Goal: Task Accomplishment & Management: Use online tool/utility

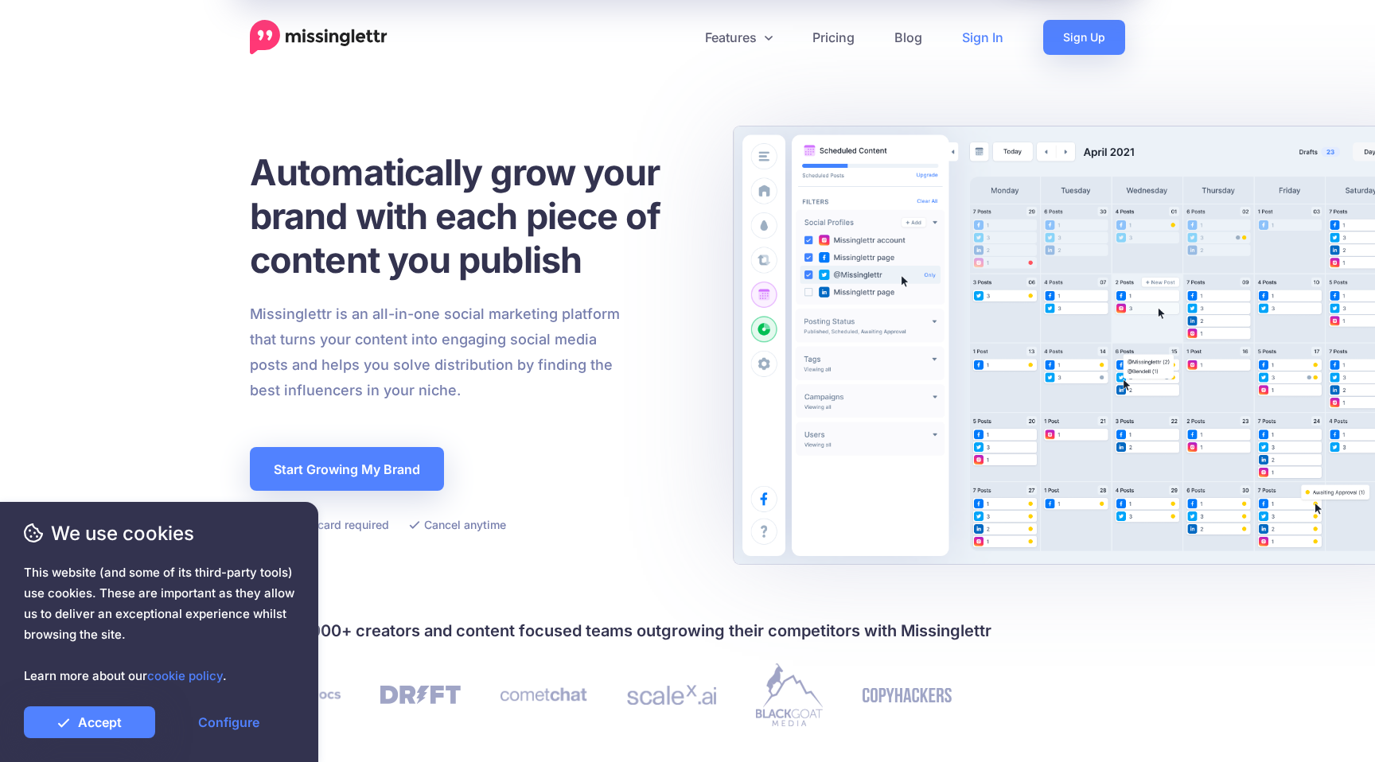
click at [995, 42] on link "Sign In" at bounding box center [982, 37] width 81 height 35
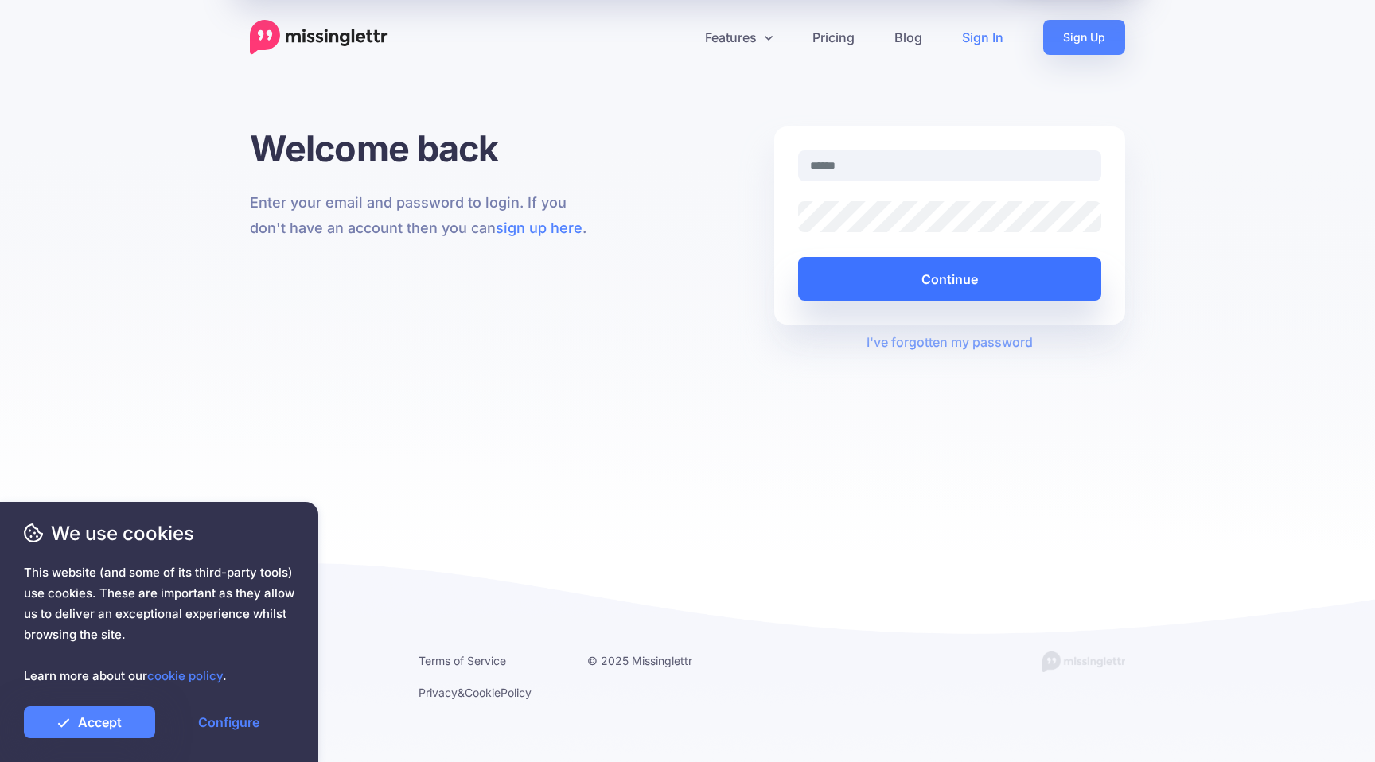
type input "**********"
click at [931, 277] on button "Continue" at bounding box center [949, 279] width 303 height 44
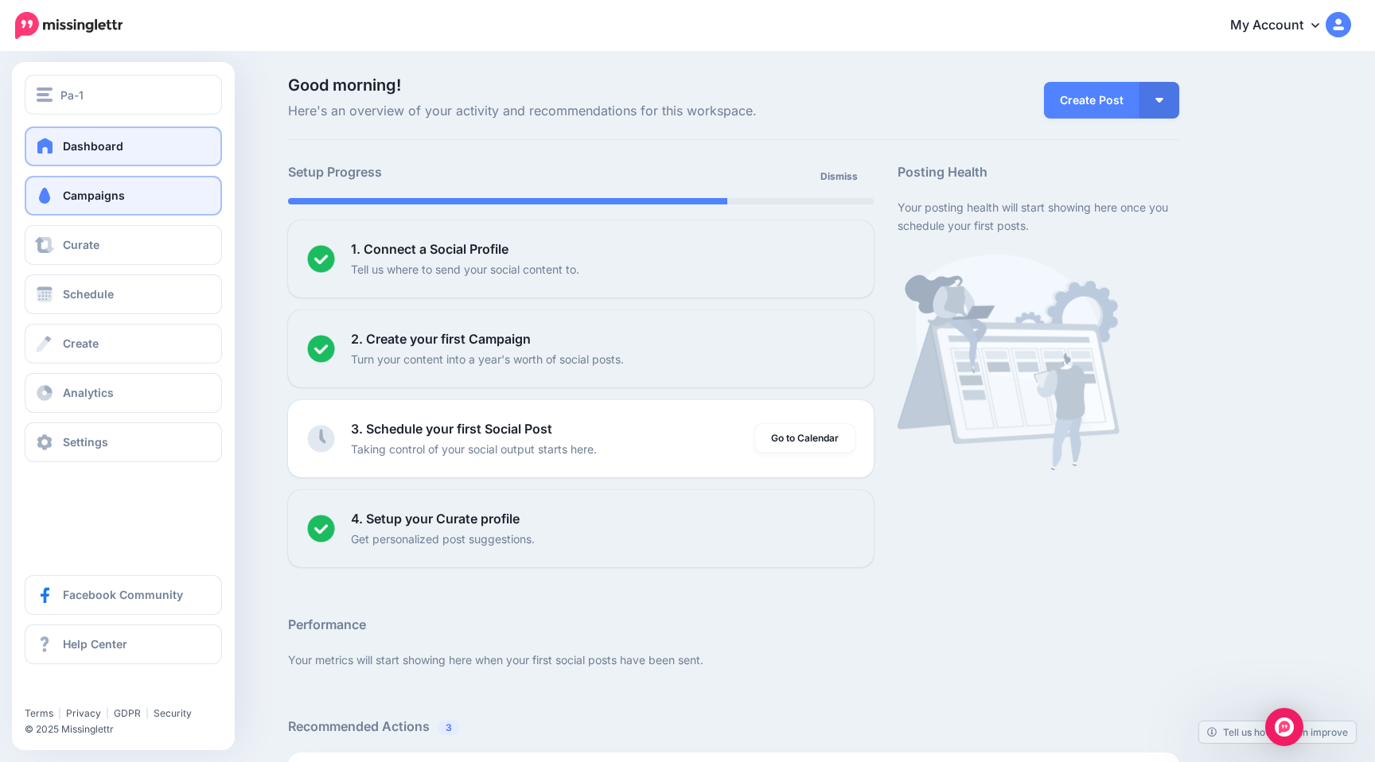
click at [100, 197] on span "Campaigns" at bounding box center [94, 196] width 62 height 14
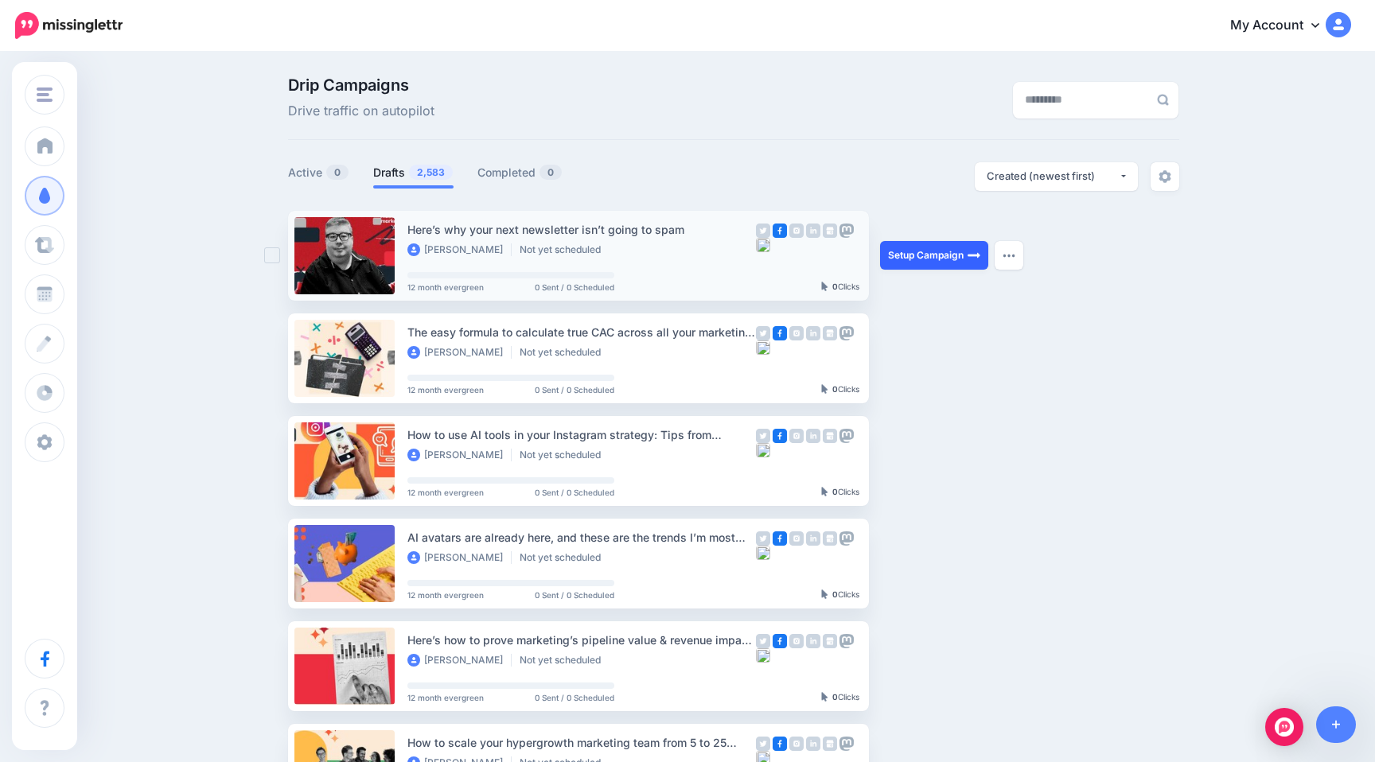
click at [925, 259] on link "Setup Campaign" at bounding box center [934, 255] width 108 height 29
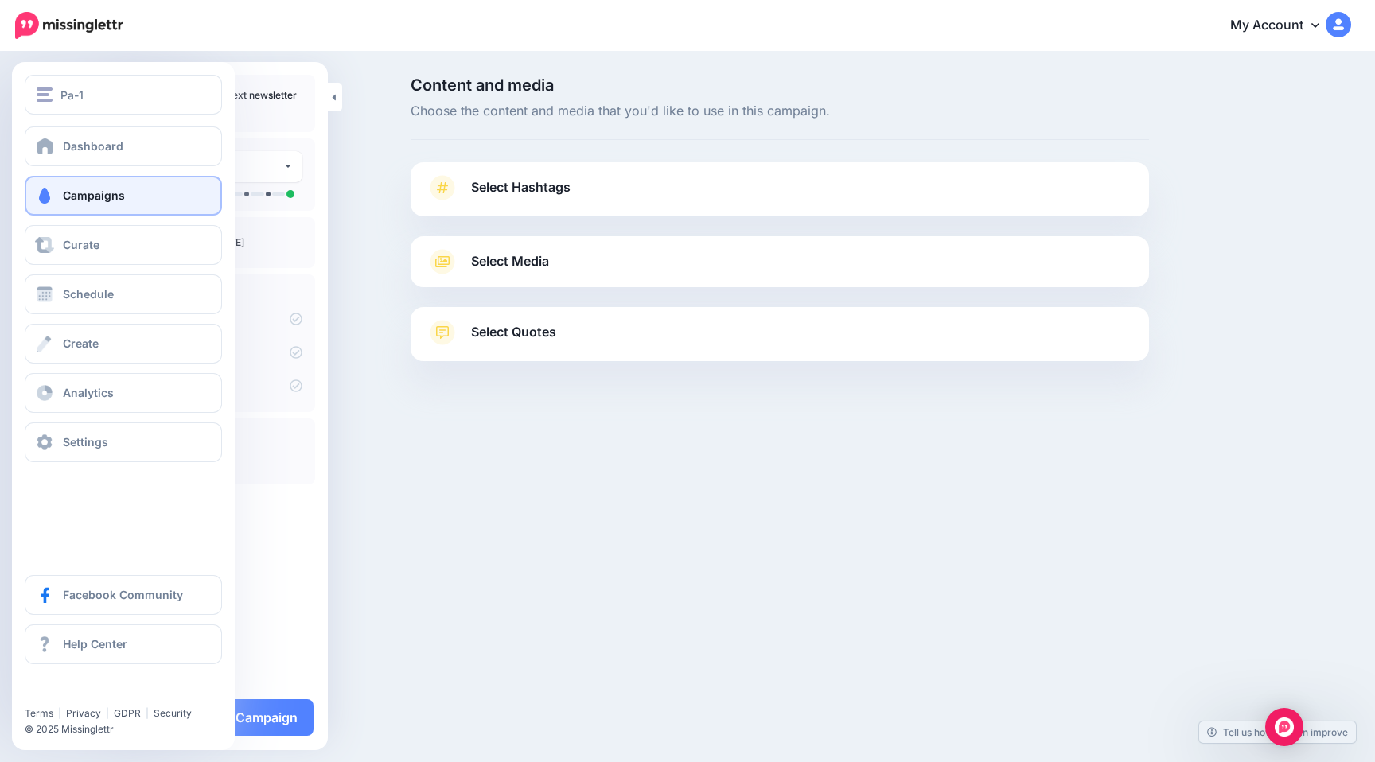
click at [99, 205] on link "Campaigns" at bounding box center [123, 196] width 197 height 40
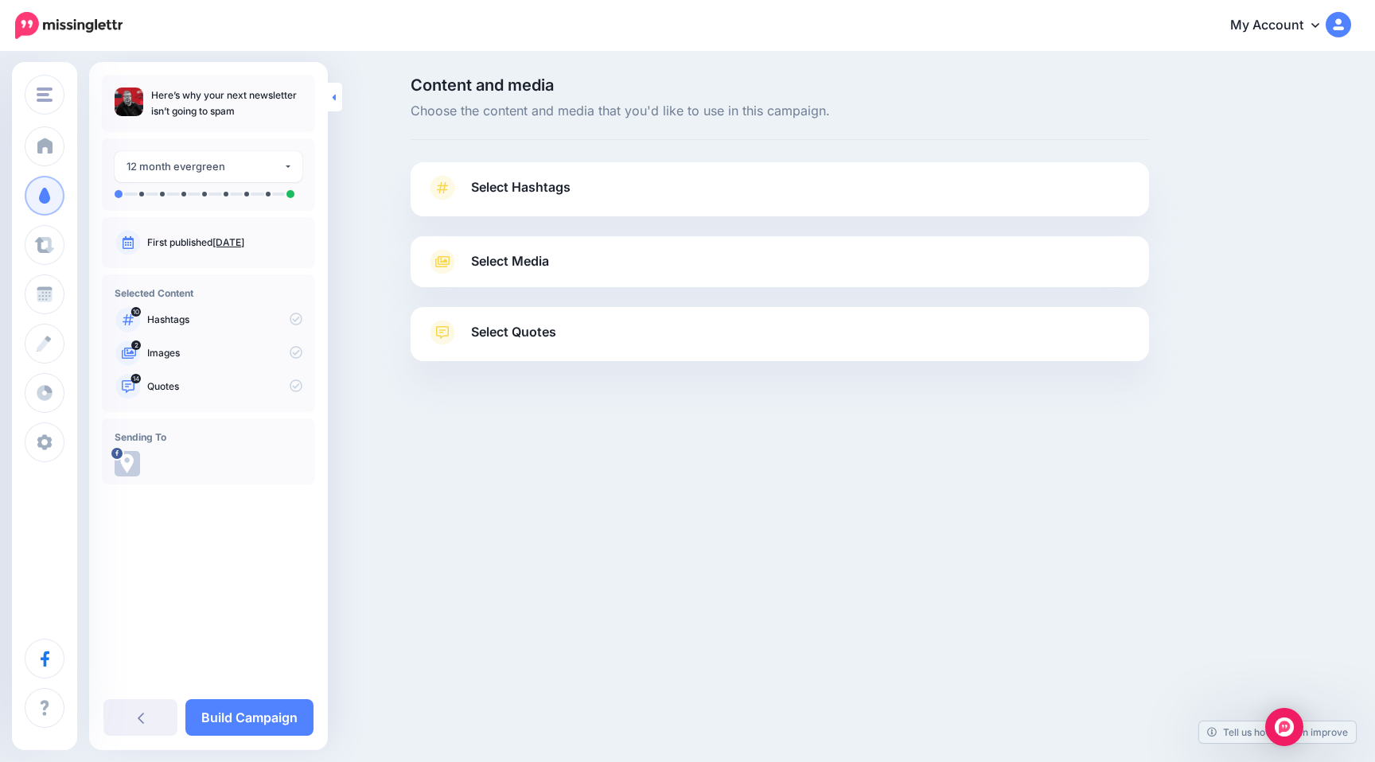
click at [340, 99] on link at bounding box center [335, 97] width 14 height 29
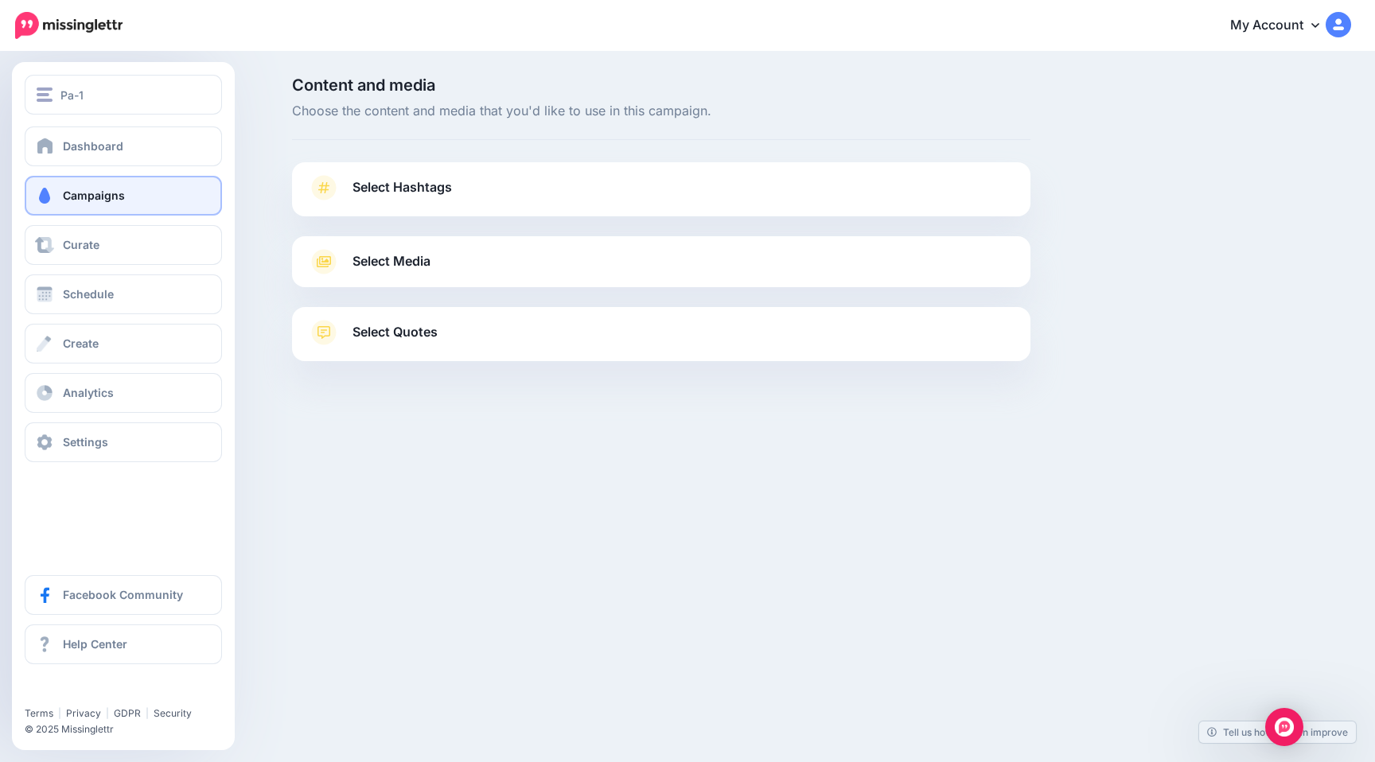
click at [138, 201] on link "Campaigns" at bounding box center [123, 196] width 197 height 40
